Goal: Find specific page/section

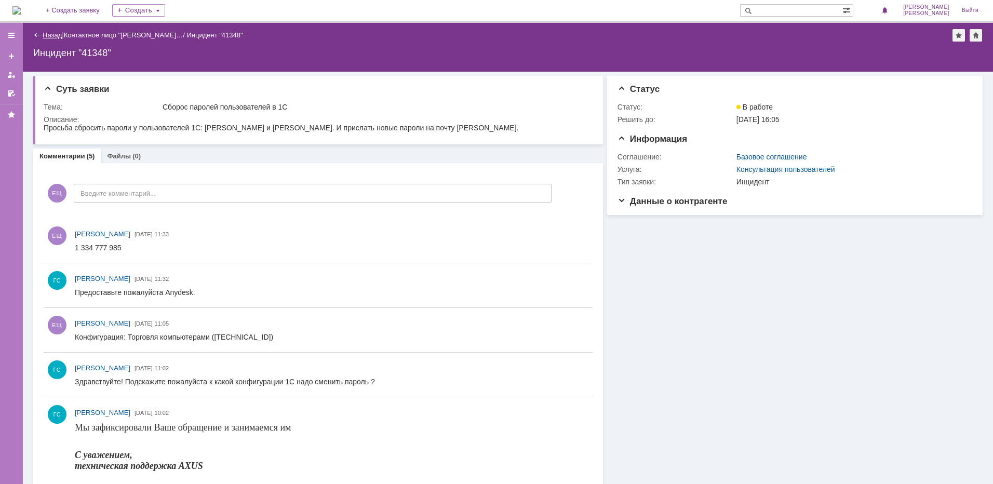
click at [46, 36] on link "Назад" at bounding box center [52, 35] width 19 height 8
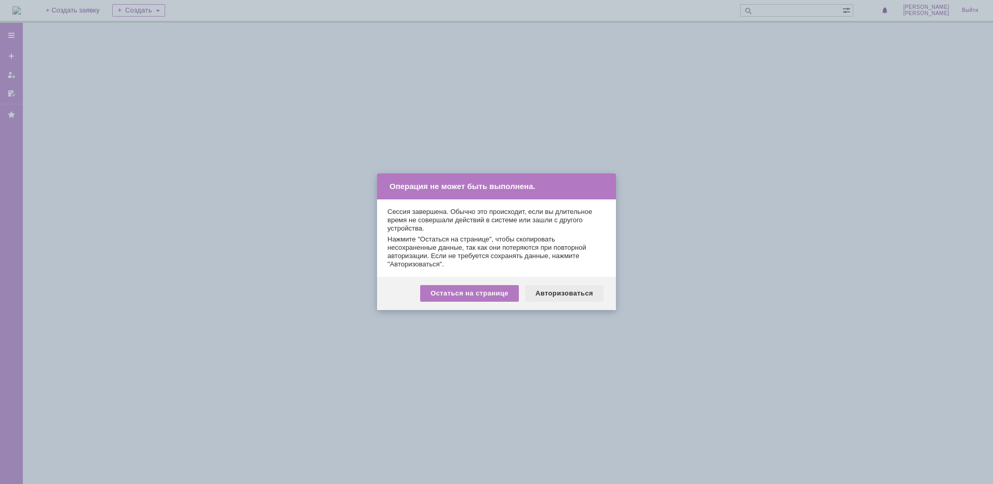
click at [563, 287] on div "Авторизоваться" at bounding box center [564, 293] width 78 height 17
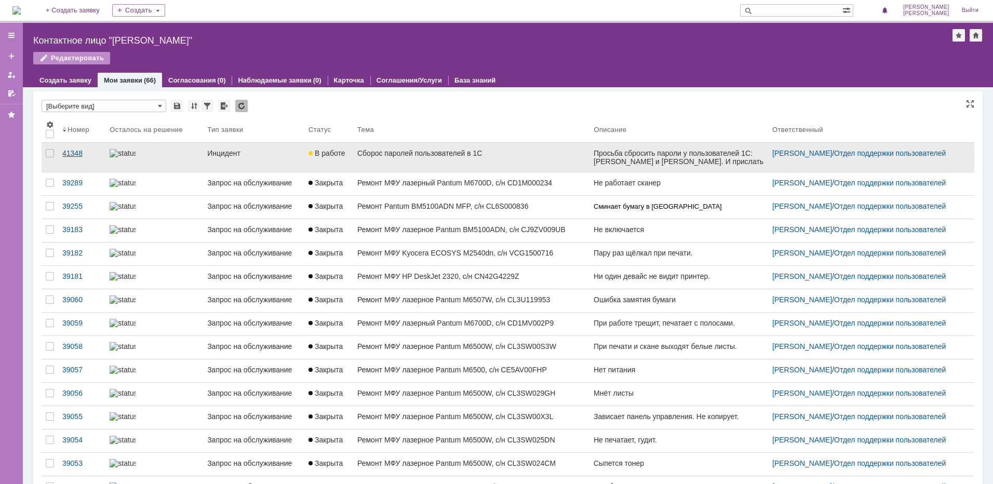
click at [66, 154] on div "41348" at bounding box center [81, 153] width 39 height 8
